Goal: Transaction & Acquisition: Purchase product/service

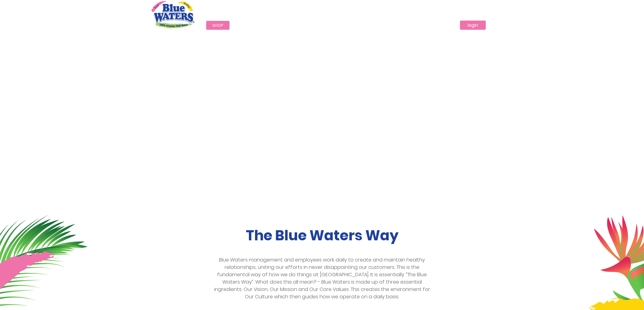
click at [475, 26] on link "login" at bounding box center [473, 25] width 26 height 9
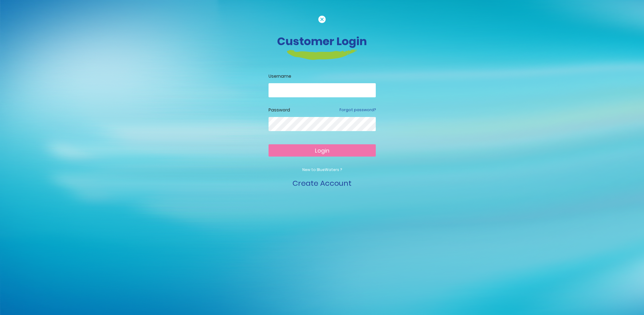
click at [304, 89] on input "email" at bounding box center [322, 90] width 107 height 14
type input "**********"
click at [318, 150] on span "Login" at bounding box center [322, 151] width 14 height 8
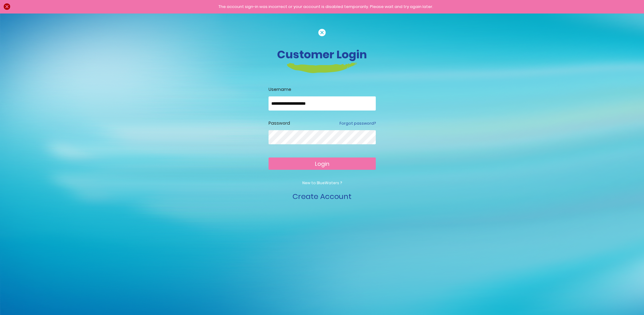
click at [269, 158] on button "Login" at bounding box center [322, 164] width 107 height 12
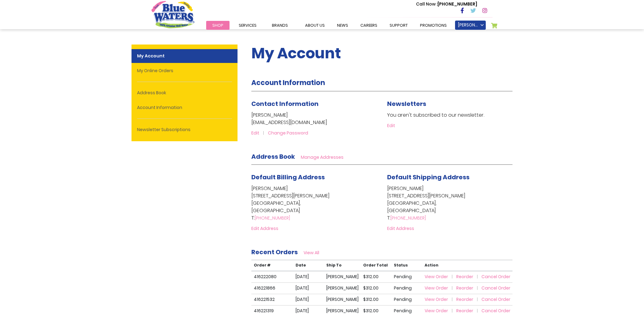
click at [464, 277] on span "Reorder" at bounding box center [464, 277] width 17 height 6
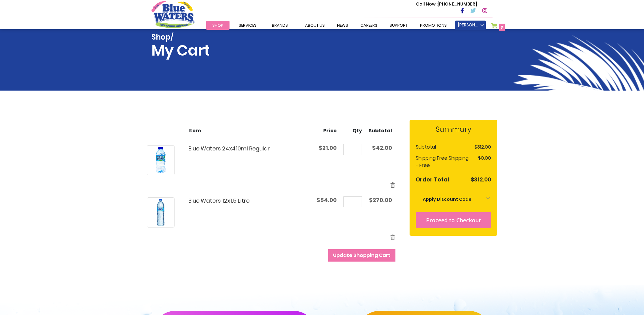
click at [465, 219] on span "Proceed to Checkout" at bounding box center [453, 220] width 55 height 7
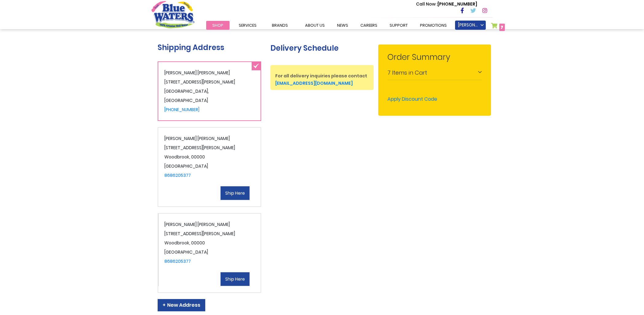
scroll to position [236, 0]
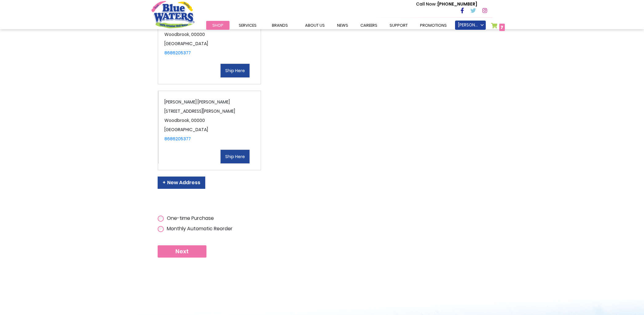
click at [188, 250] on button "Next" at bounding box center [182, 252] width 49 height 12
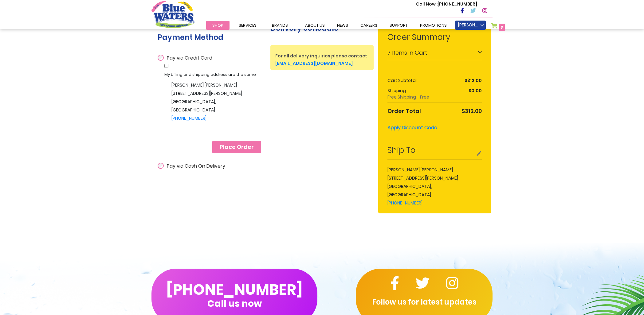
scroll to position [154, 0]
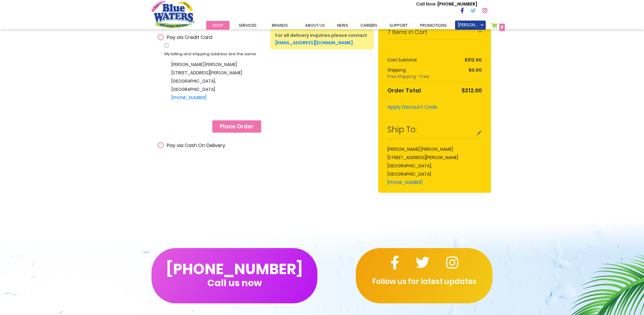
click at [245, 127] on span "Place Order" at bounding box center [237, 126] width 34 height 7
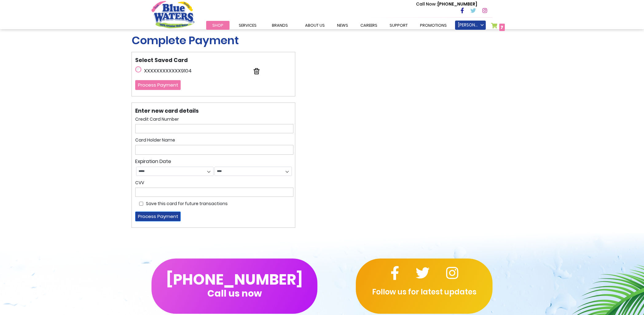
click at [167, 84] on button "Process Payment" at bounding box center [157, 85] width 45 height 10
